Goal: Task Accomplishment & Management: Use online tool/utility

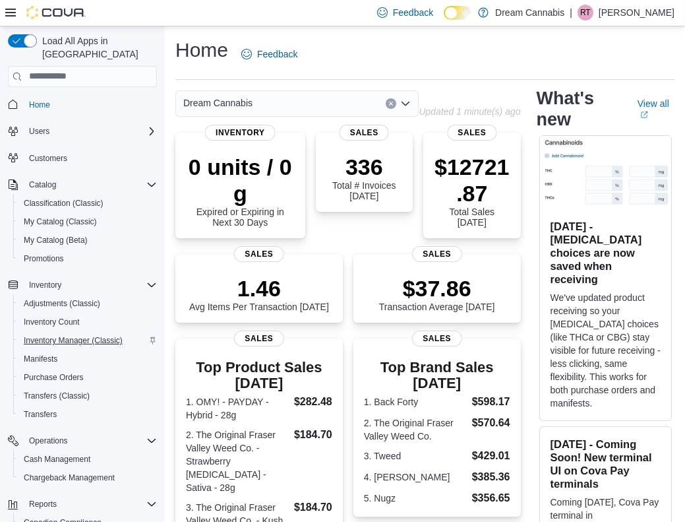
scroll to position [95, 0]
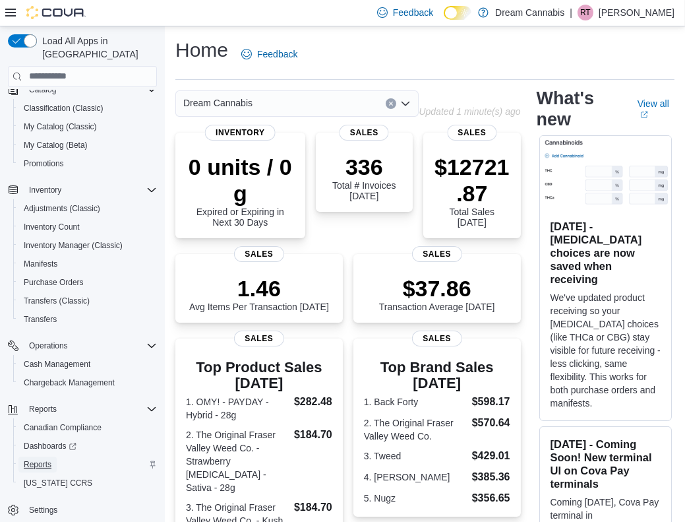
click at [37, 459] on span "Reports" at bounding box center [38, 464] width 28 height 11
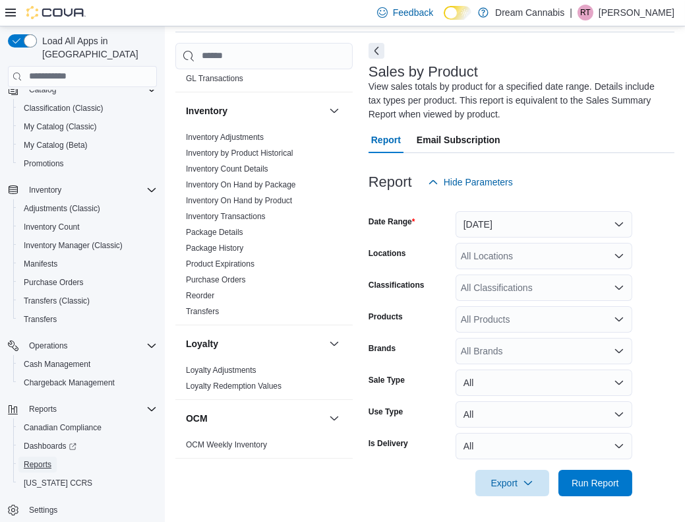
scroll to position [725, 0]
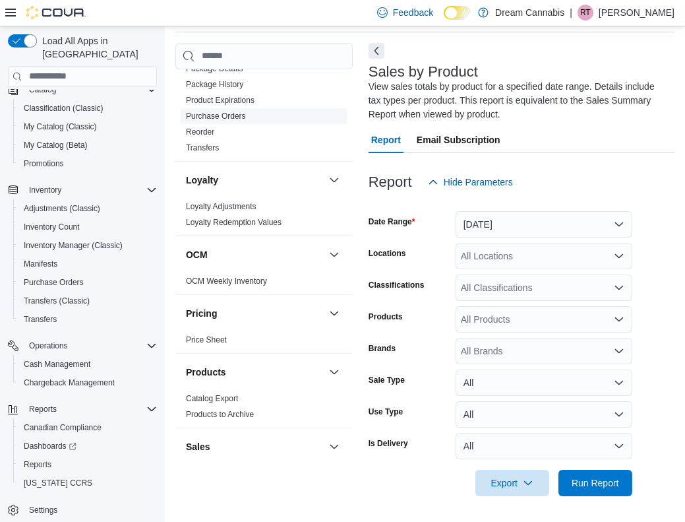
click at [215, 111] on link "Purchase Orders" at bounding box center [216, 115] width 60 height 9
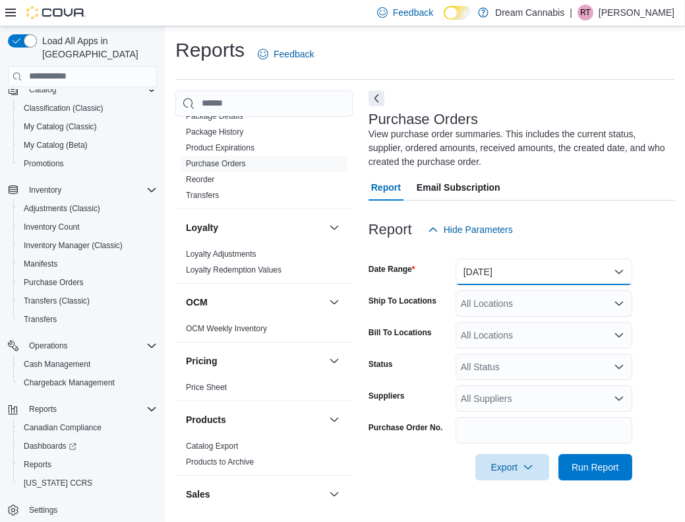
click at [497, 275] on button "Yesterday" at bounding box center [544, 272] width 177 height 26
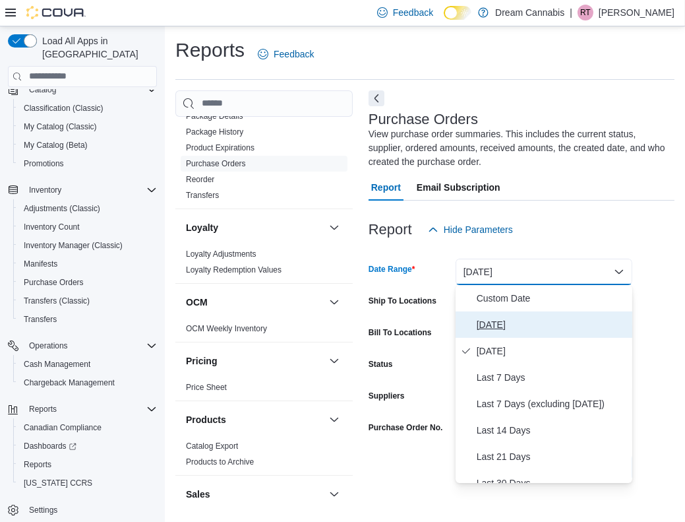
click at [498, 322] on span "Today" at bounding box center [552, 325] width 150 height 16
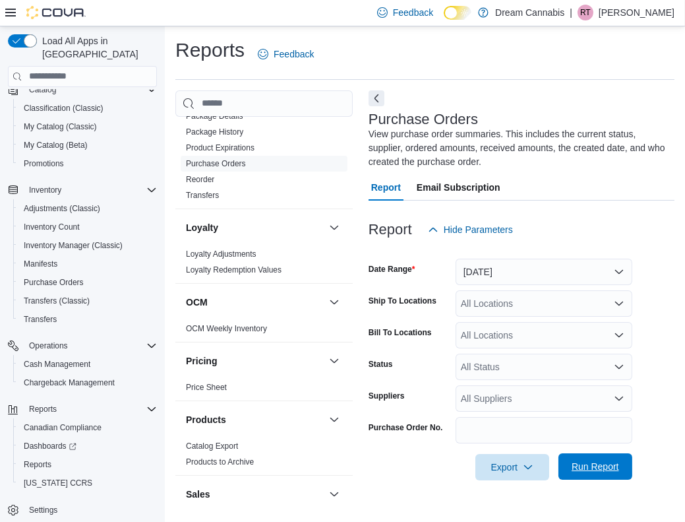
click at [576, 459] on span "Run Report" at bounding box center [595, 466] width 58 height 26
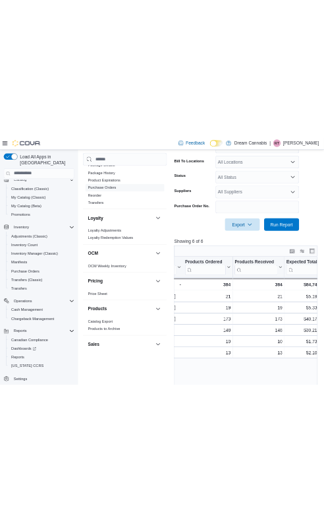
scroll to position [0, 445]
